Goal: Task Accomplishment & Management: Use online tool/utility

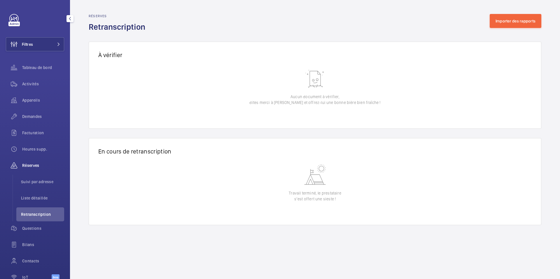
scroll to position [33, 0]
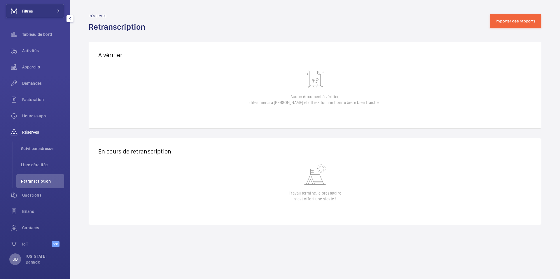
click at [13, 262] on div "GD" at bounding box center [15, 260] width 12 height 12
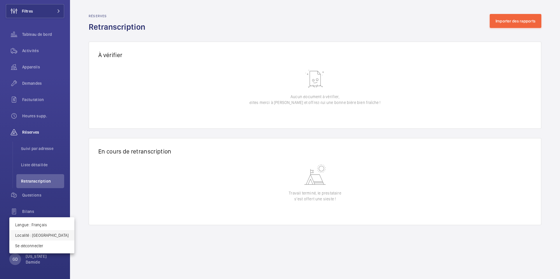
click at [37, 235] on p "Localité : Singapour" at bounding box center [41, 236] width 53 height 6
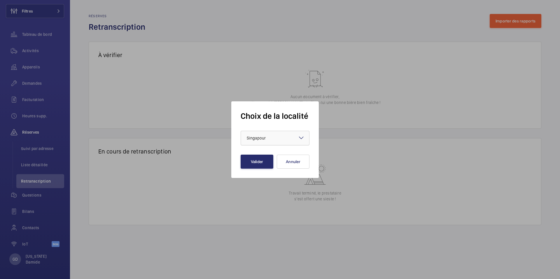
click at [259, 138] on span "Singapour" at bounding box center [256, 138] width 19 height 5
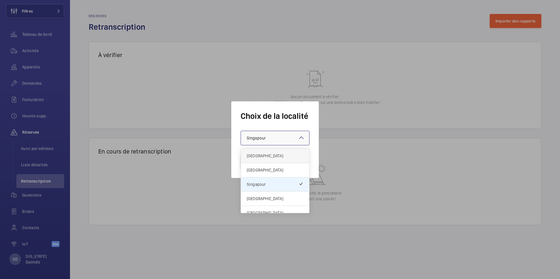
click at [270, 158] on span "France" at bounding box center [275, 156] width 57 height 6
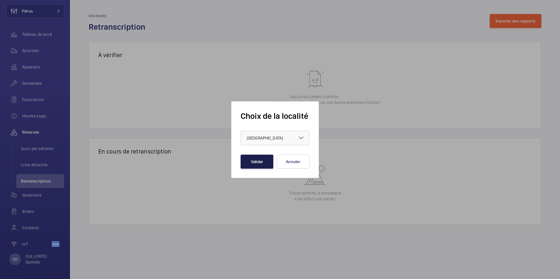
click at [259, 164] on button "Valider" at bounding box center [257, 162] width 33 height 14
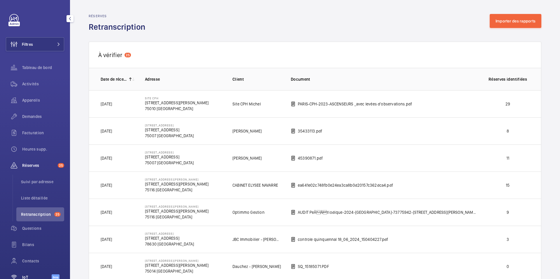
scroll to position [33, 0]
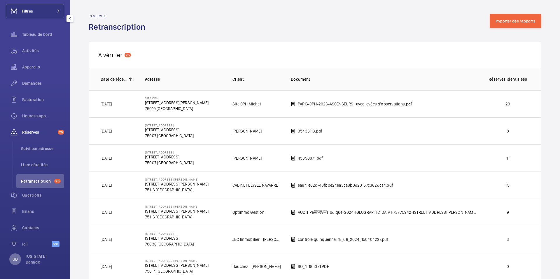
click at [17, 260] on p "GD" at bounding box center [15, 260] width 5 height 6
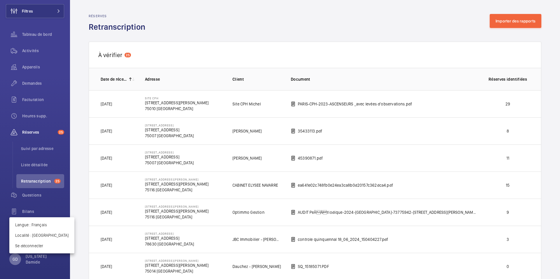
click at [17, 260] on div at bounding box center [280, 139] width 560 height 279
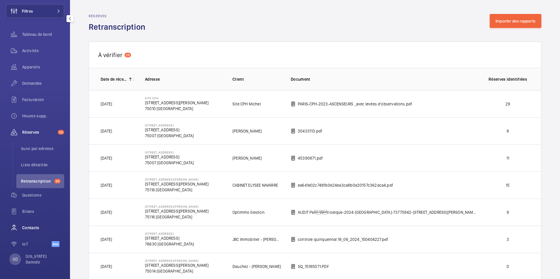
click at [29, 224] on div "Contacts" at bounding box center [35, 228] width 58 height 14
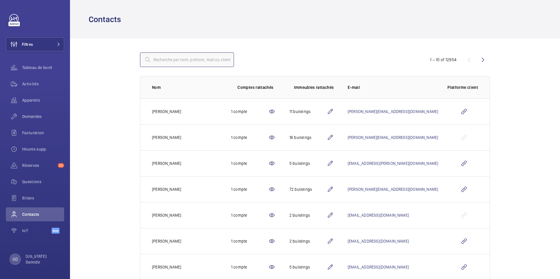
click at [188, 57] on input "text" at bounding box center [187, 59] width 94 height 15
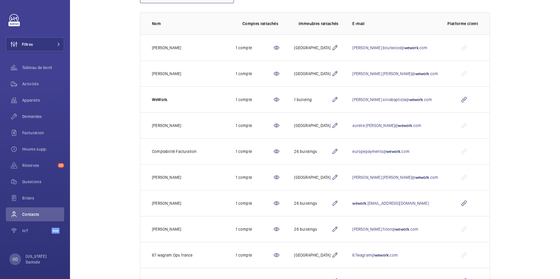
scroll to position [64, 0]
type input "wework"
click at [464, 205] on wm-front-icon-button at bounding box center [464, 203] width 14 height 14
click at [51, 43] on button "Filtres" at bounding box center [35, 44] width 58 height 14
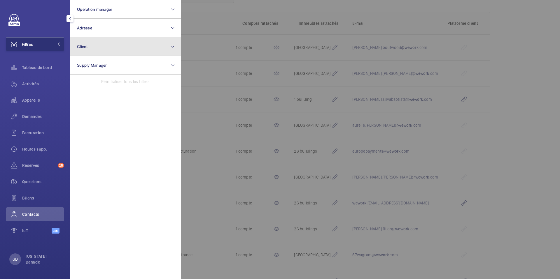
click at [97, 51] on button "Client" at bounding box center [125, 46] width 111 height 19
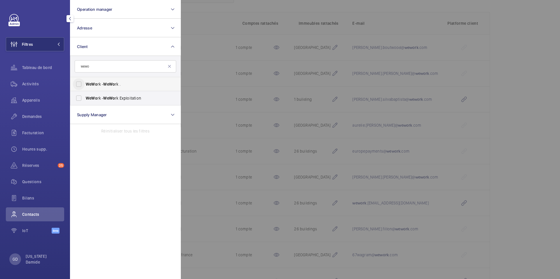
type input "wewo"
click at [80, 85] on input "WeWo rk - WeWo rk ." at bounding box center [79, 84] width 12 height 12
checkbox input "true"
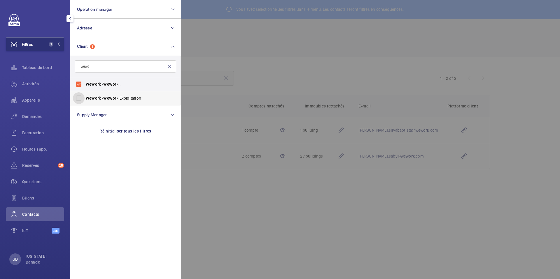
click at [78, 99] on input "WeWo rk - WeWo rk Exploitation" at bounding box center [79, 98] width 12 height 12
checkbox input "true"
click at [214, 48] on div at bounding box center [461, 139] width 560 height 279
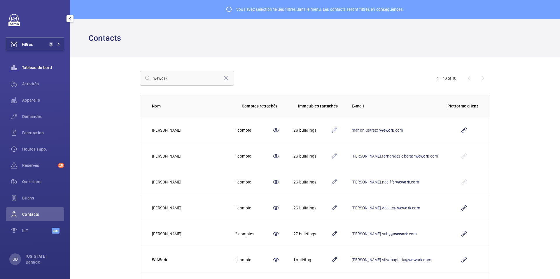
click at [46, 67] on span "Tableau de bord" at bounding box center [43, 68] width 42 height 6
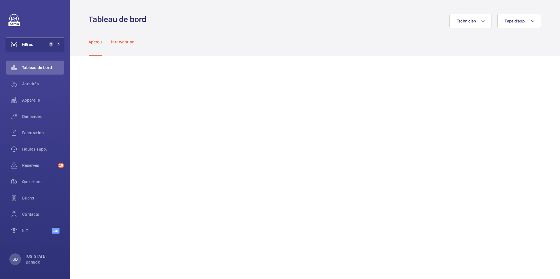
click at [127, 41] on p "Intervention" at bounding box center [122, 42] width 23 height 6
